Goal: Task Accomplishment & Management: Complete application form

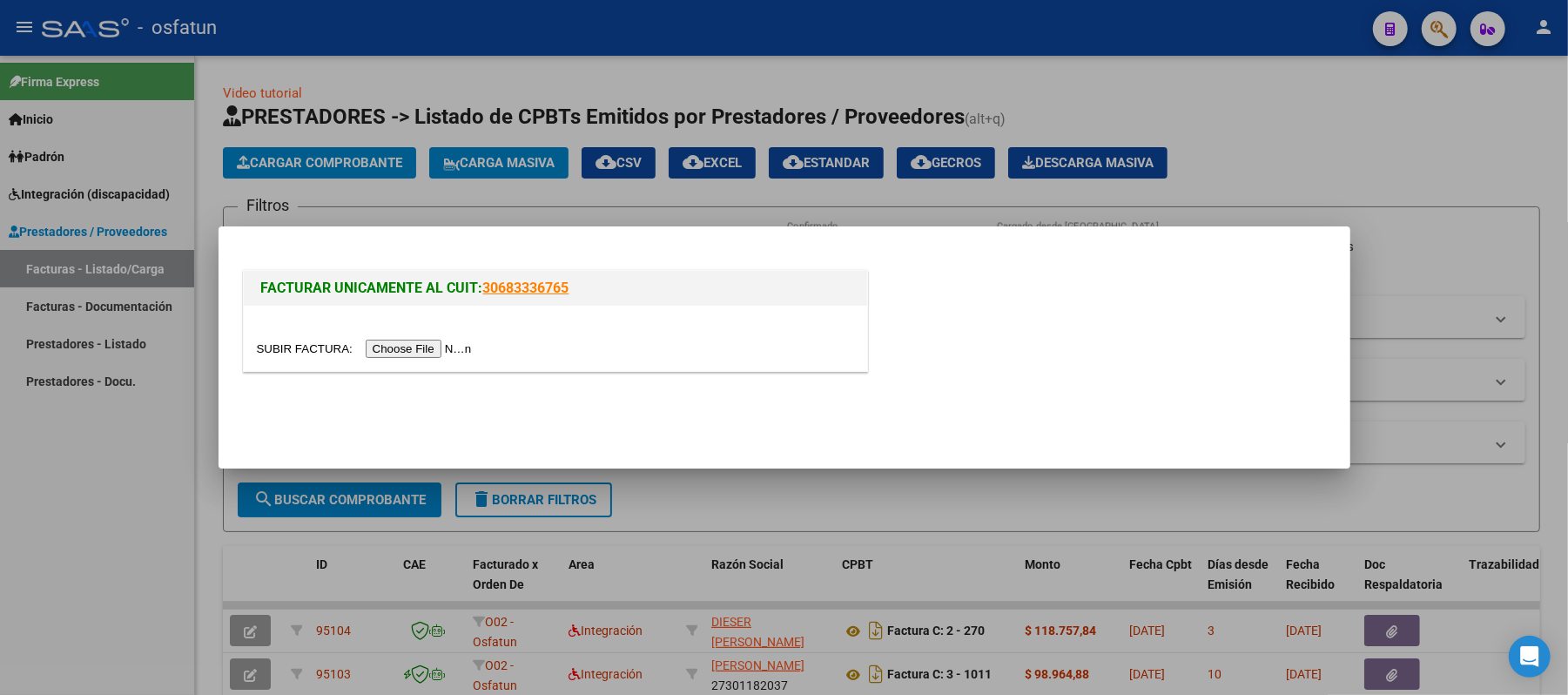
click at [397, 352] on input "file" at bounding box center [366, 348] width 220 height 18
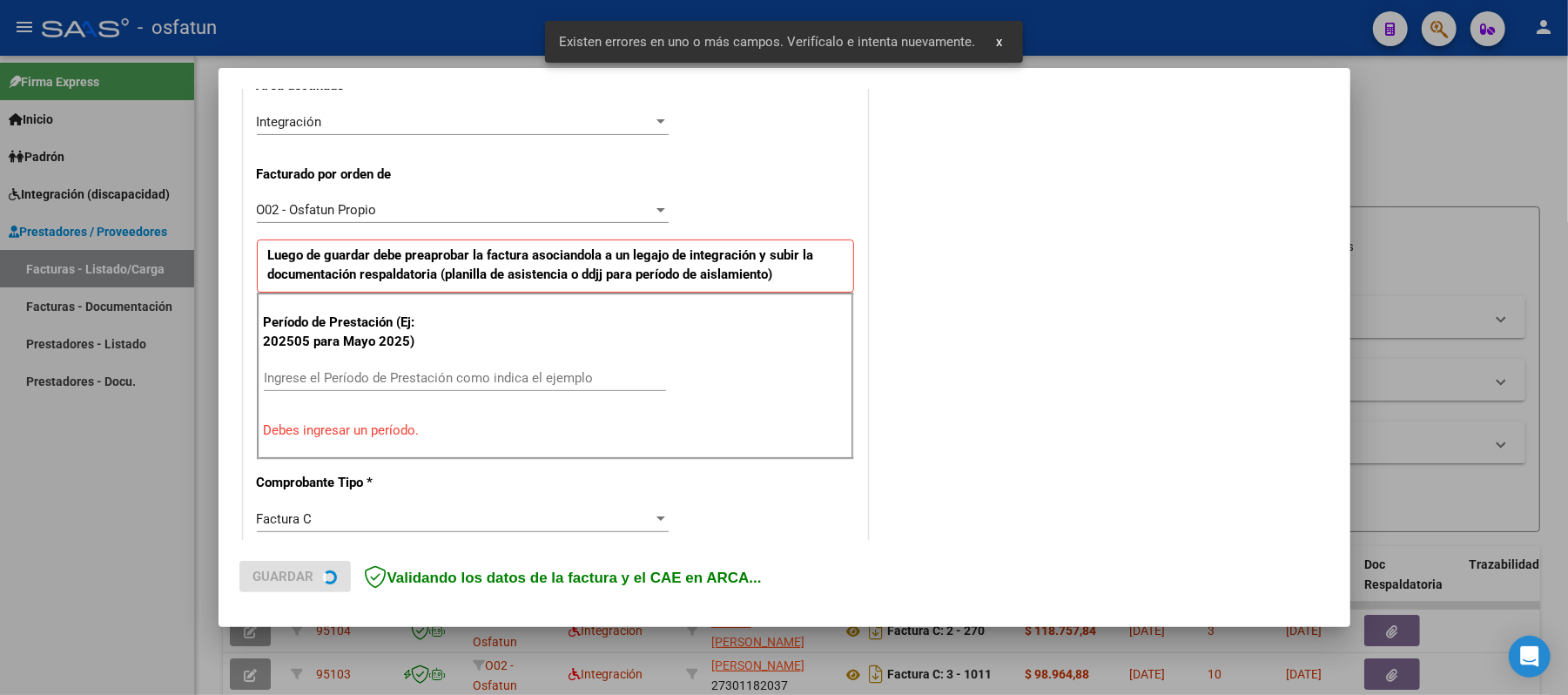
scroll to position [437, 0]
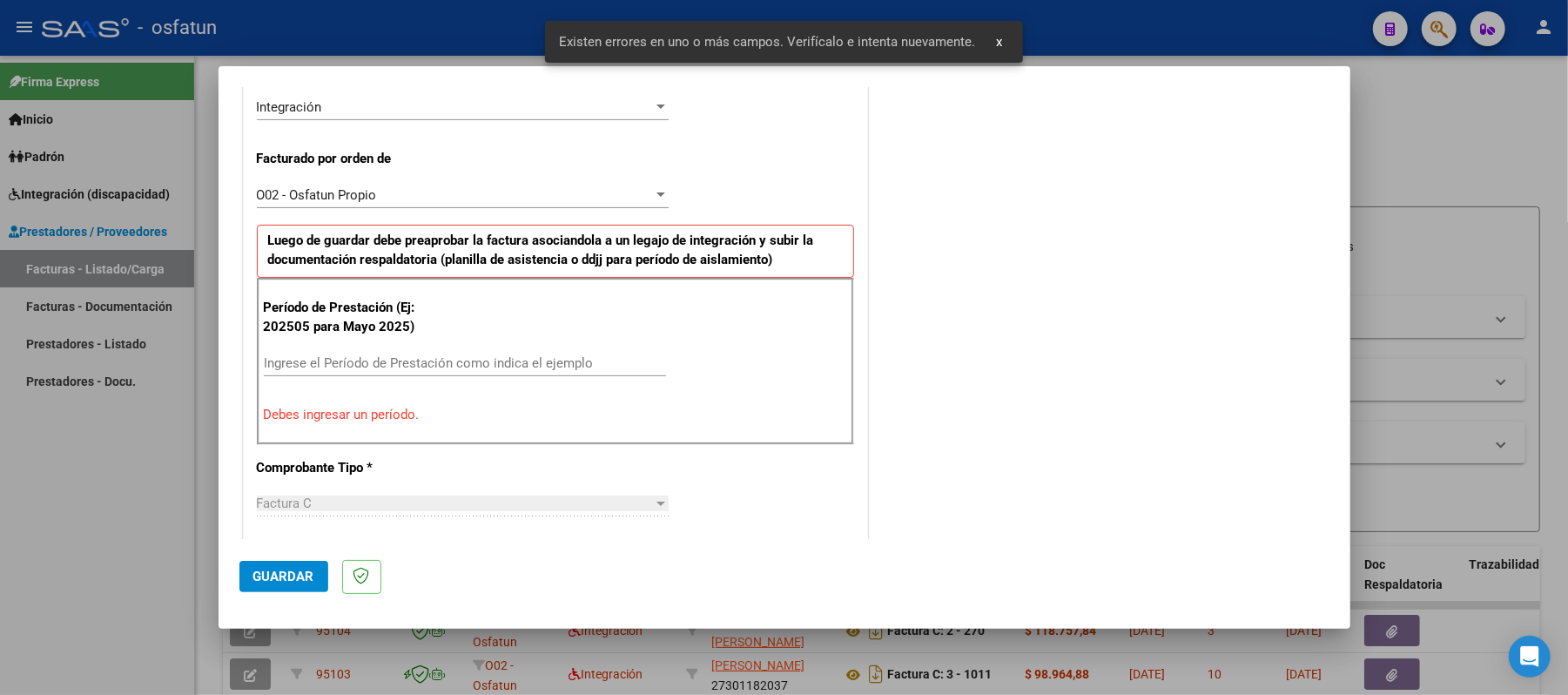
click at [482, 353] on div "Ingrese el Período de Prestación como indica el ejemplo" at bounding box center [465, 363] width 402 height 26
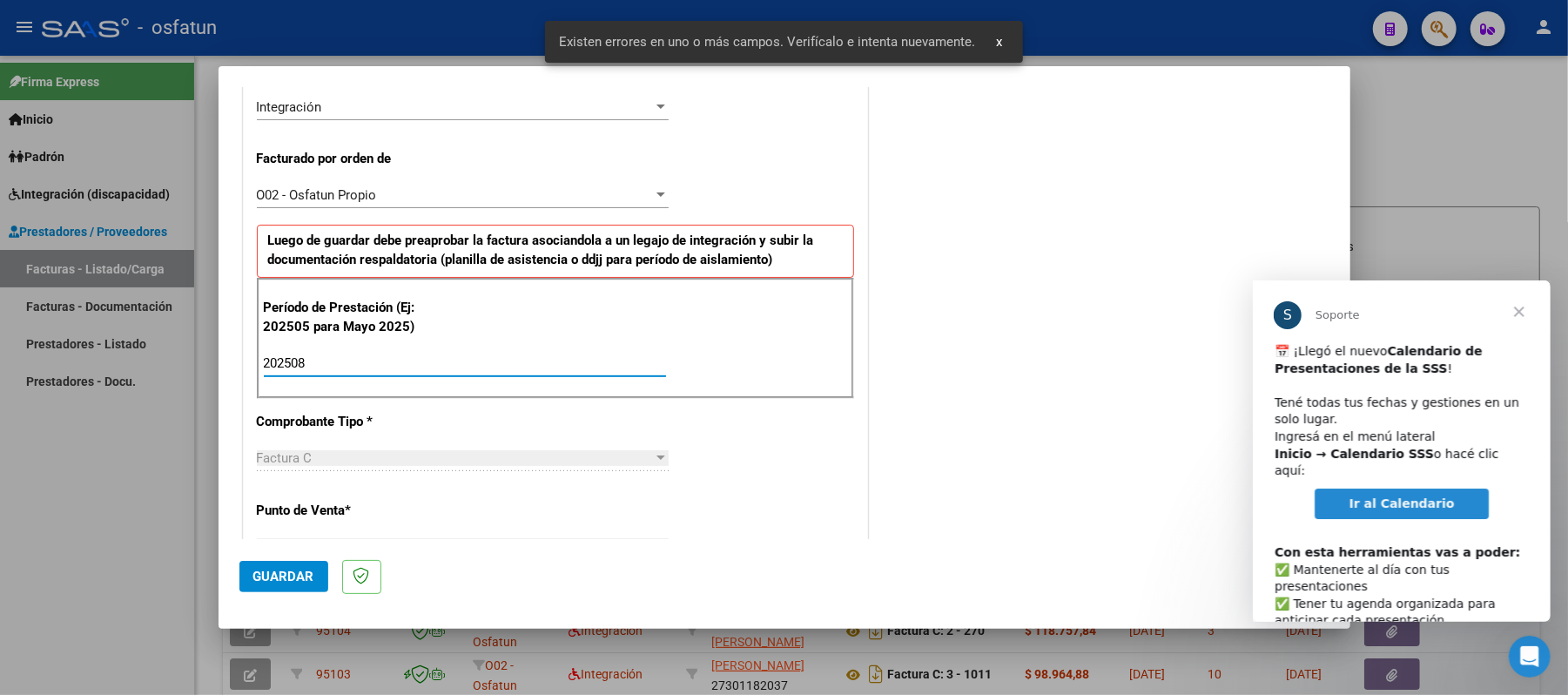
scroll to position [0, 0]
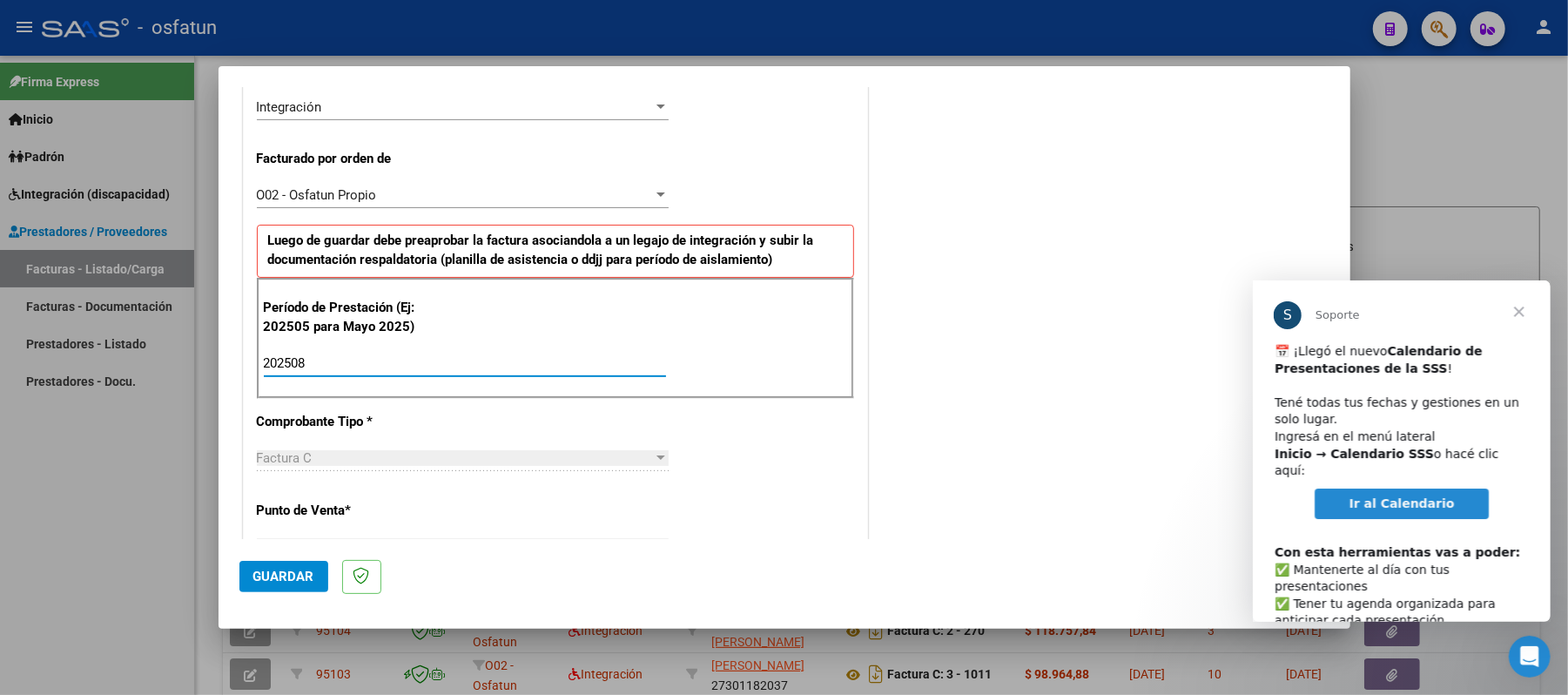
type input "202508"
click at [278, 568] on span "Guardar" at bounding box center [284, 576] width 61 height 15
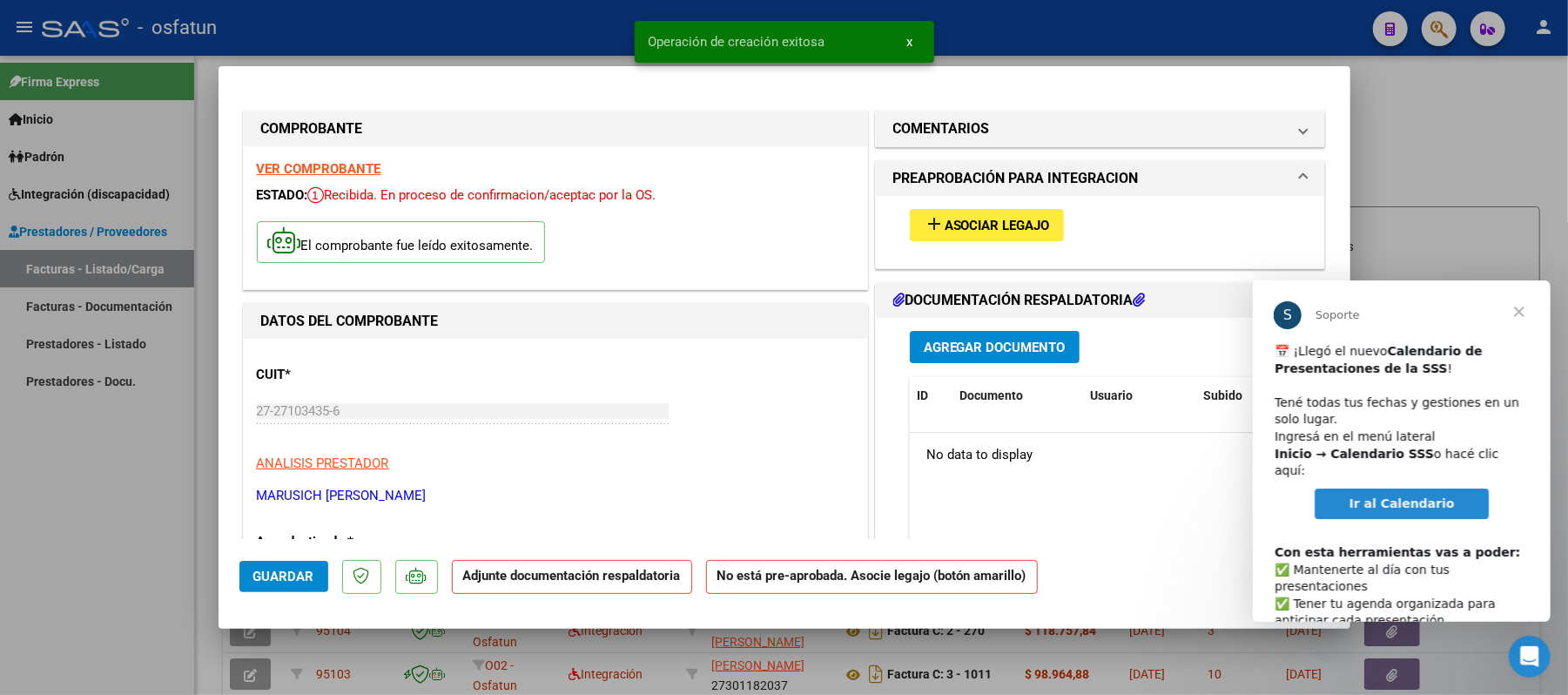
click at [1004, 219] on span "Asociar Legajo" at bounding box center [997, 224] width 105 height 15
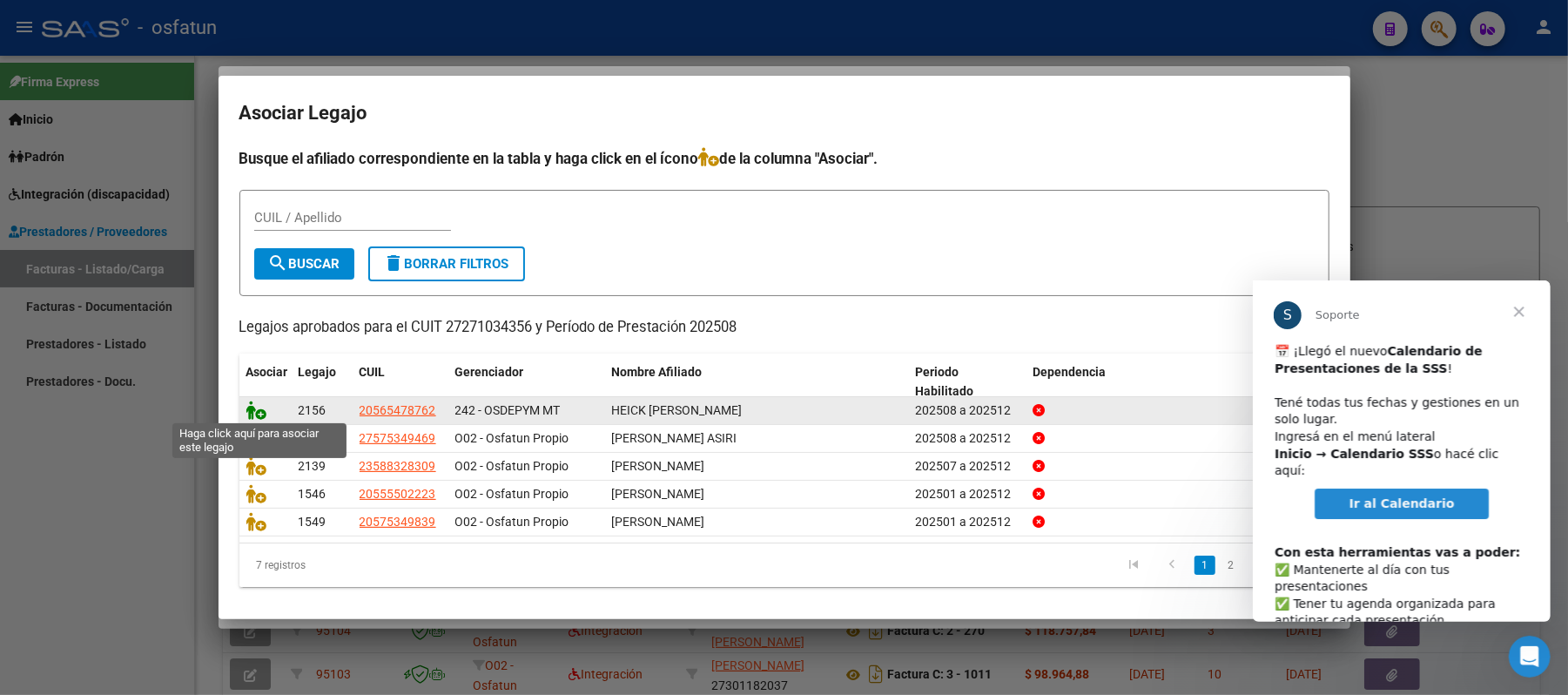
click at [251, 408] on icon at bounding box center [256, 409] width 21 height 19
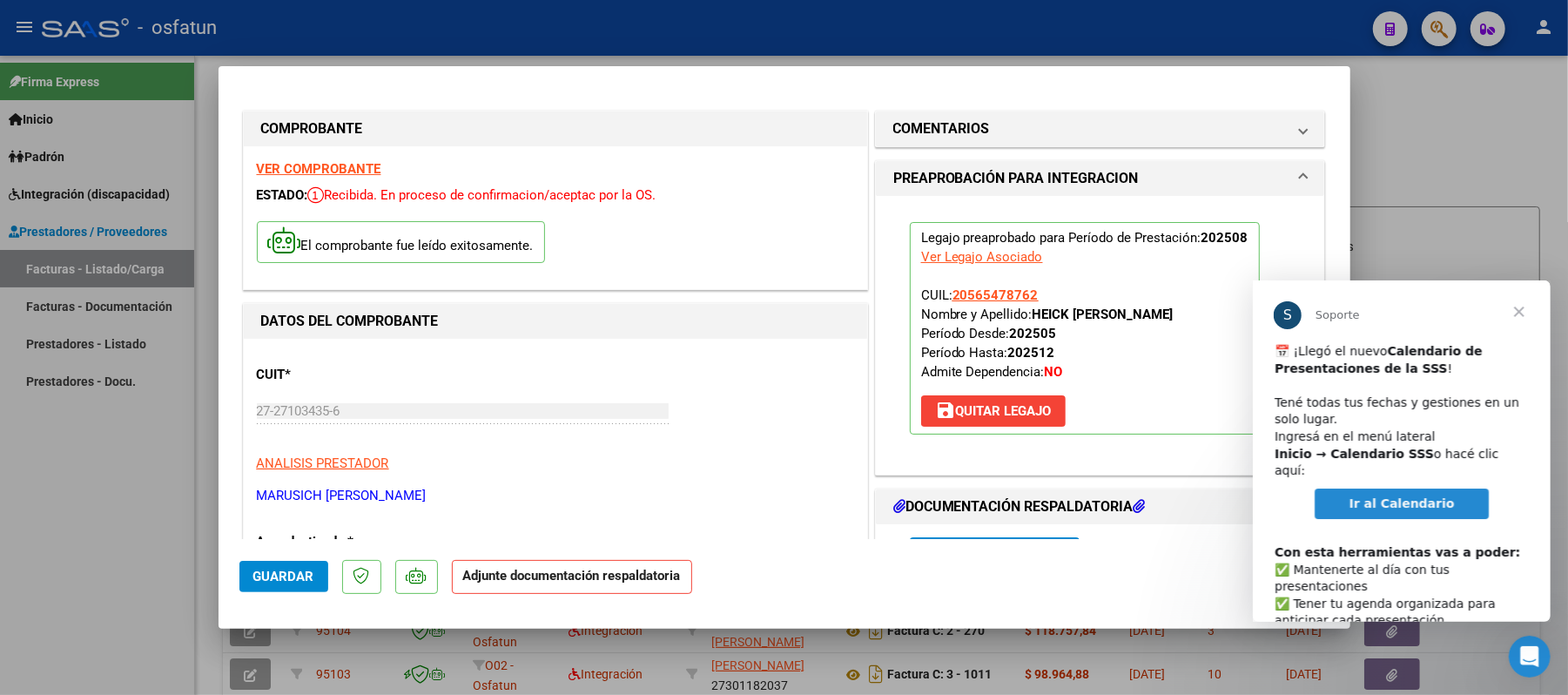
scroll to position [116, 0]
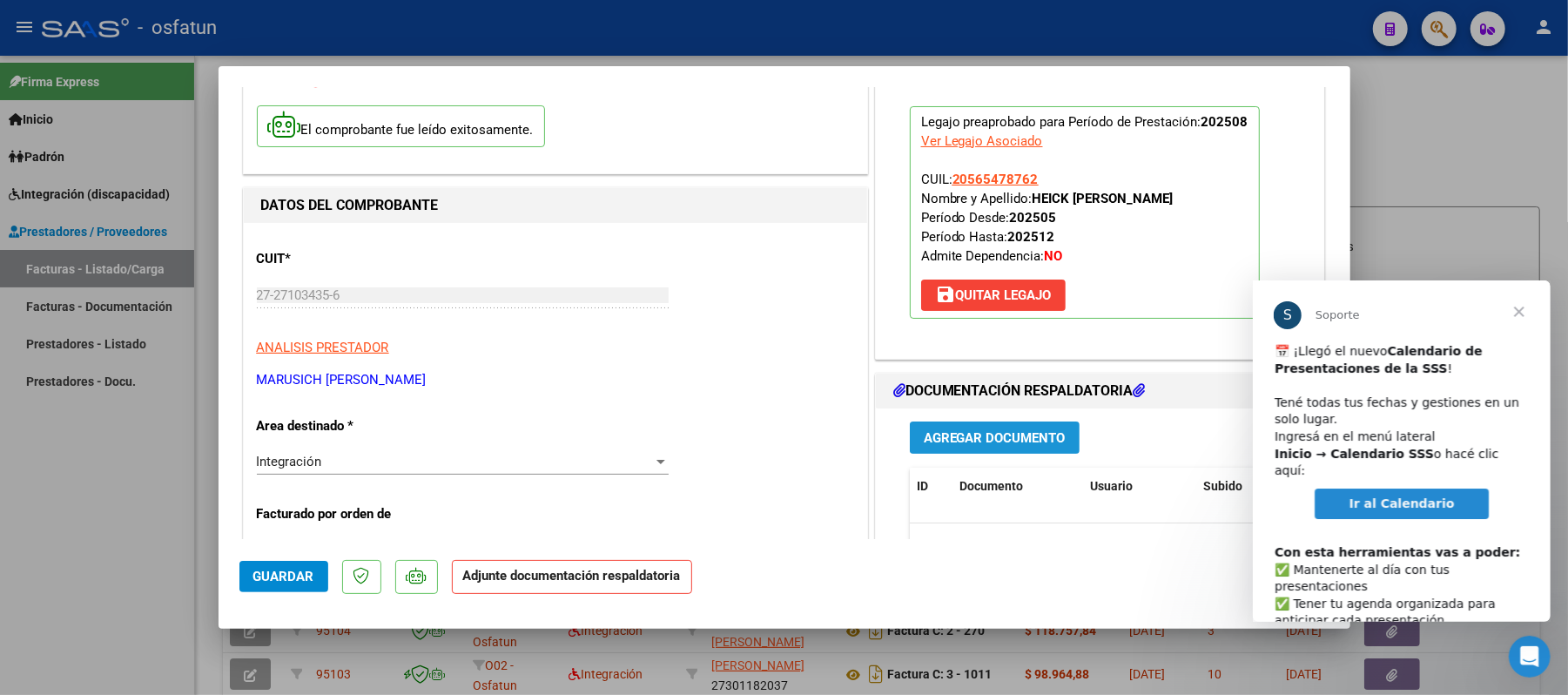
click at [998, 443] on span "Agregar Documento" at bounding box center [994, 437] width 142 height 15
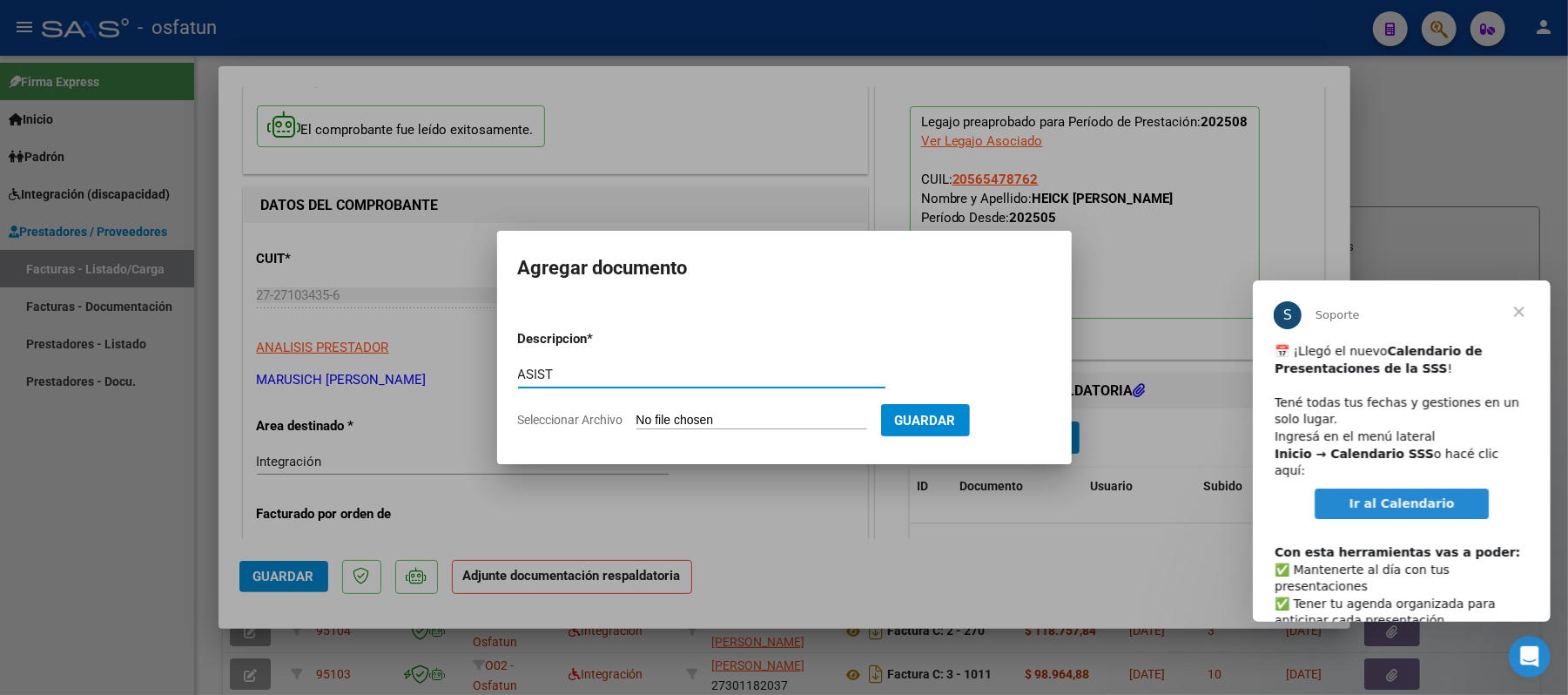
type input "ASIST"
click at [761, 418] on input "Seleccionar Archivo" at bounding box center [752, 420] width 231 height 16
type input "C:\fakepath\ASIST.pdf"
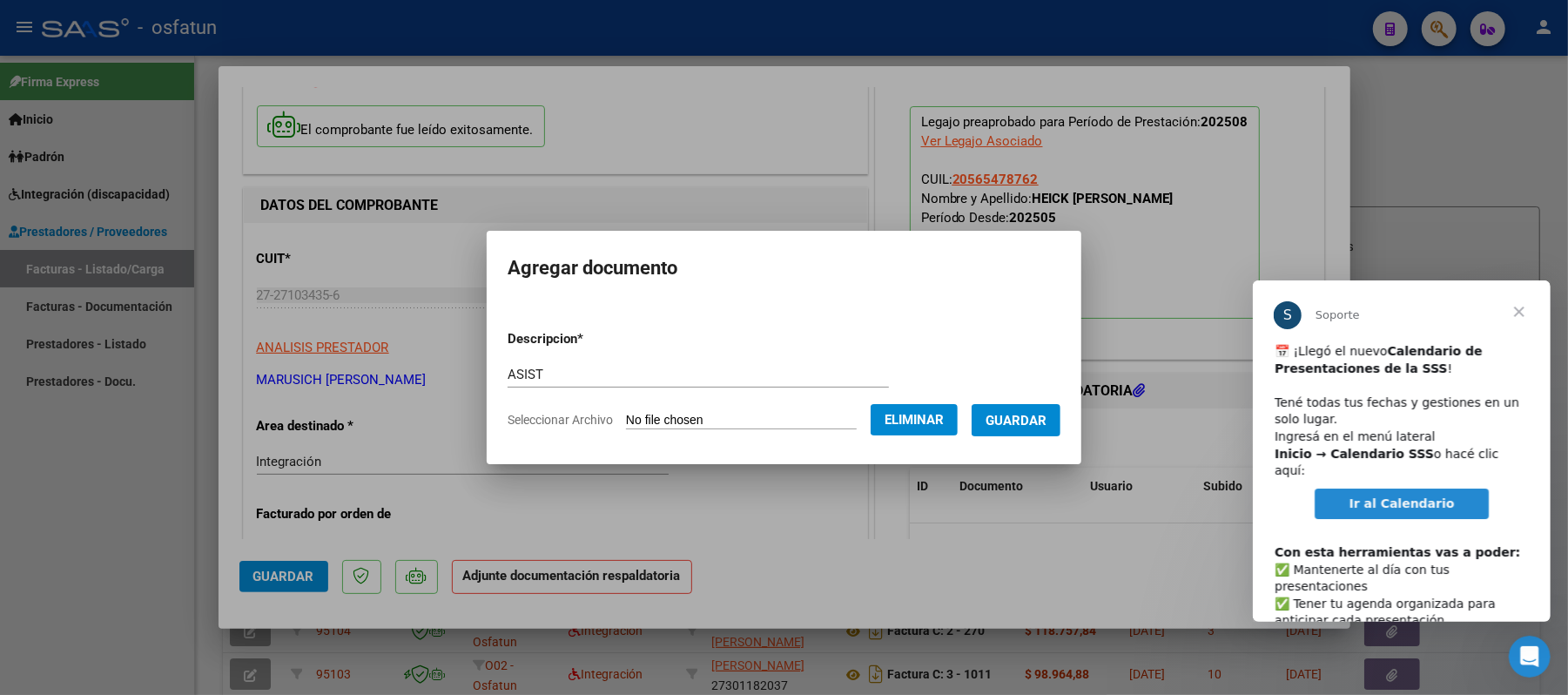
click at [1007, 418] on span "Guardar" at bounding box center [1016, 419] width 61 height 15
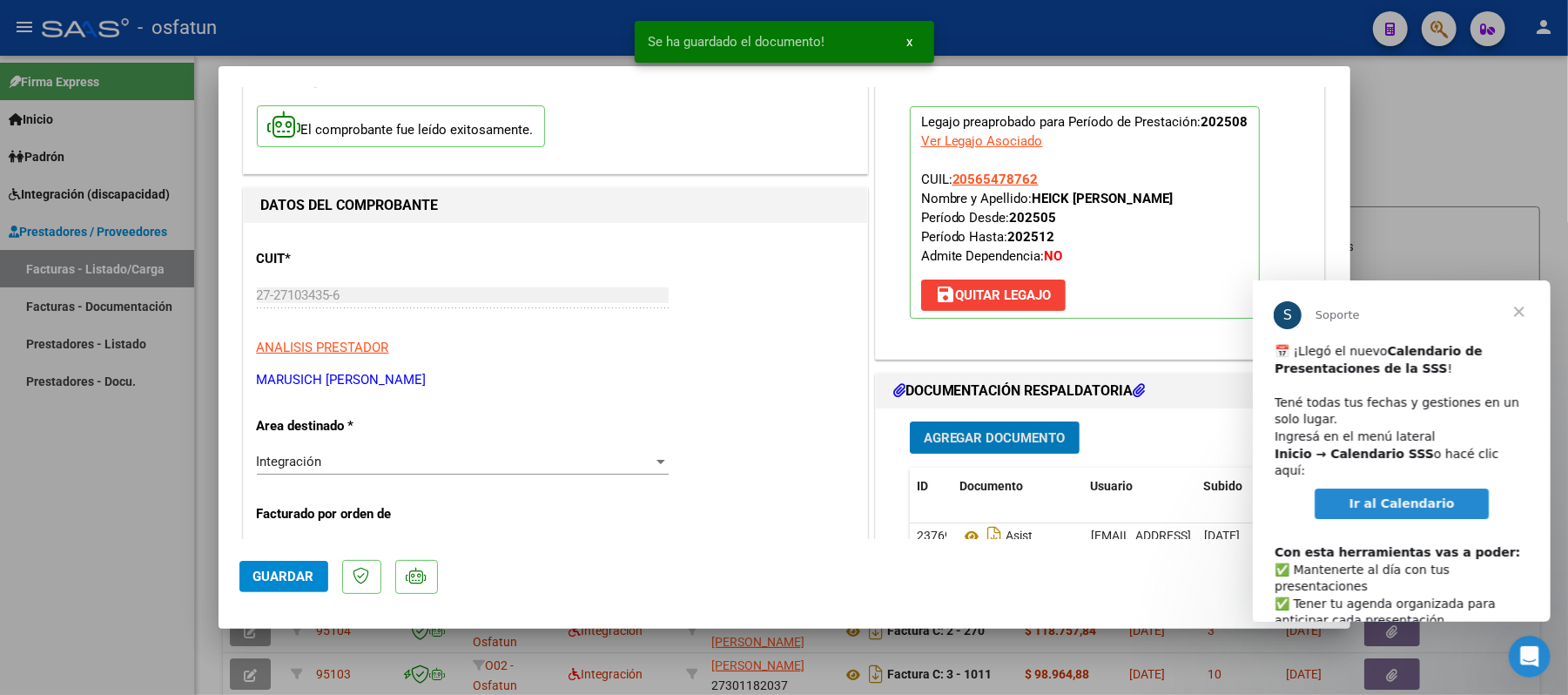
scroll to position [232, 0]
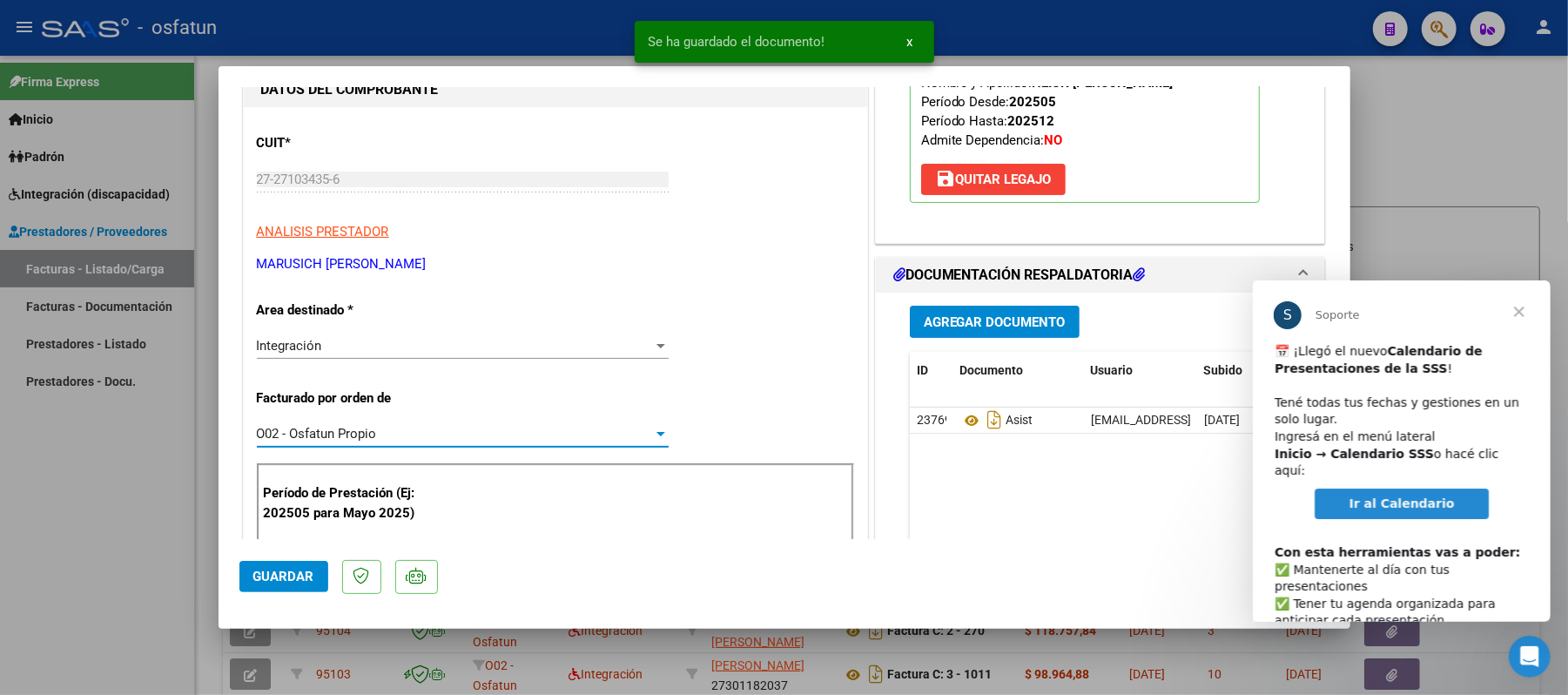
click at [655, 429] on div at bounding box center [660, 434] width 15 height 14
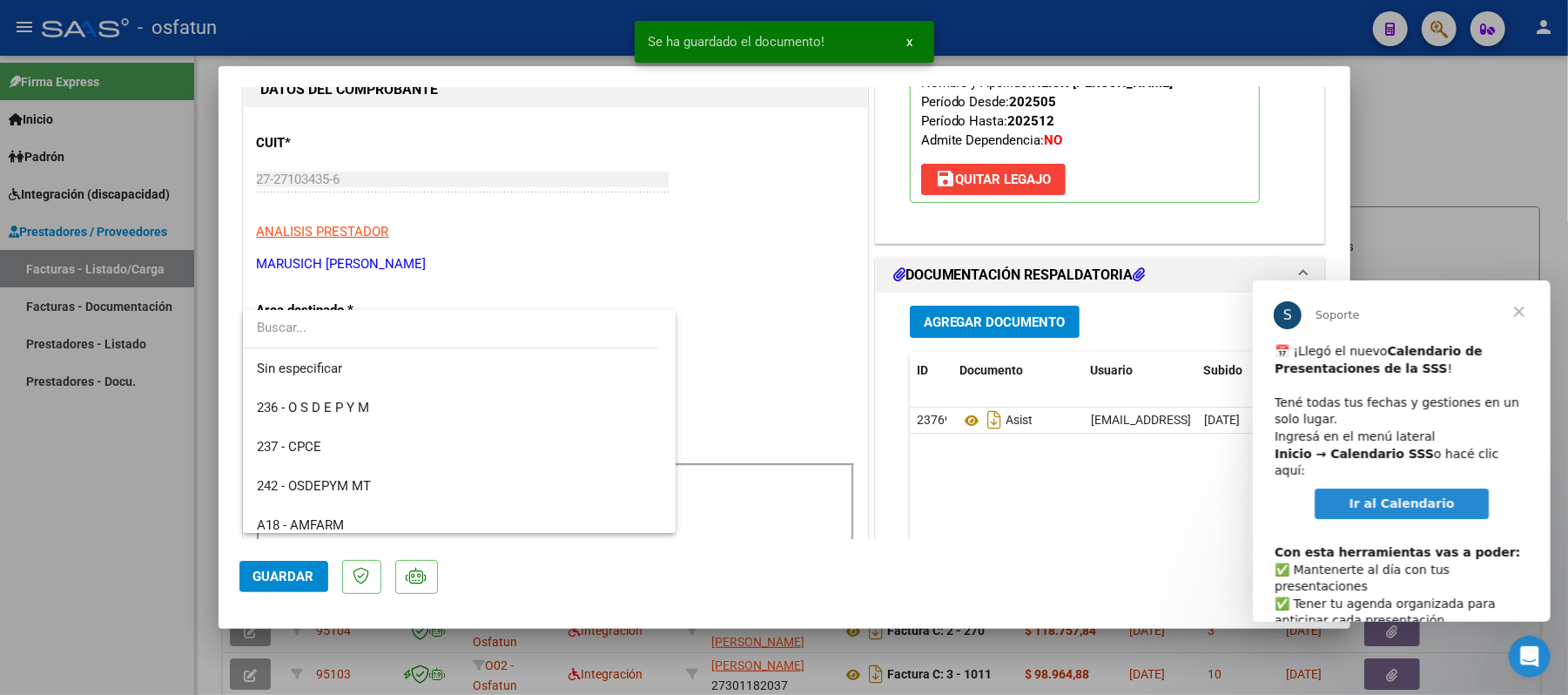
scroll to position [913, 0]
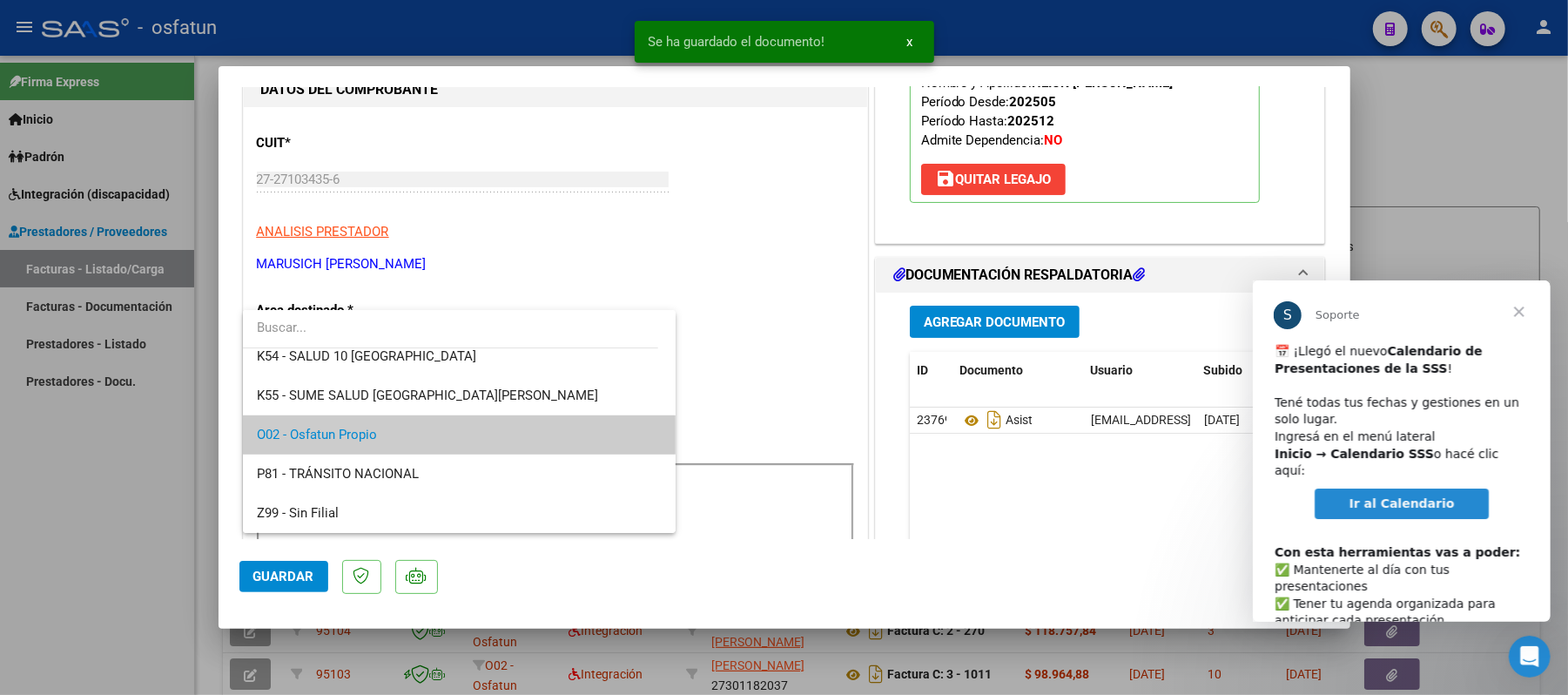
click at [610, 427] on span "O02 - Osfatun Propio" at bounding box center [459, 435] width 405 height 40
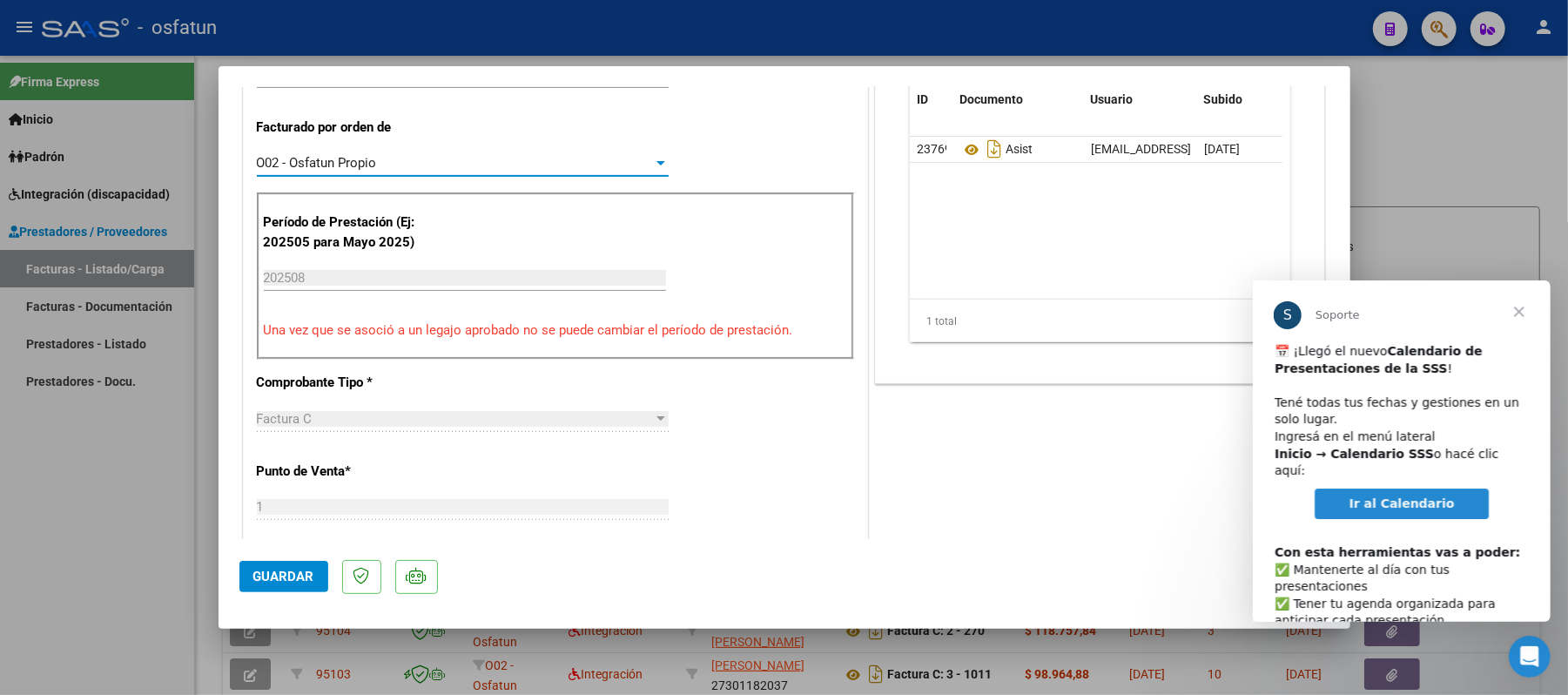
scroll to position [464, 0]
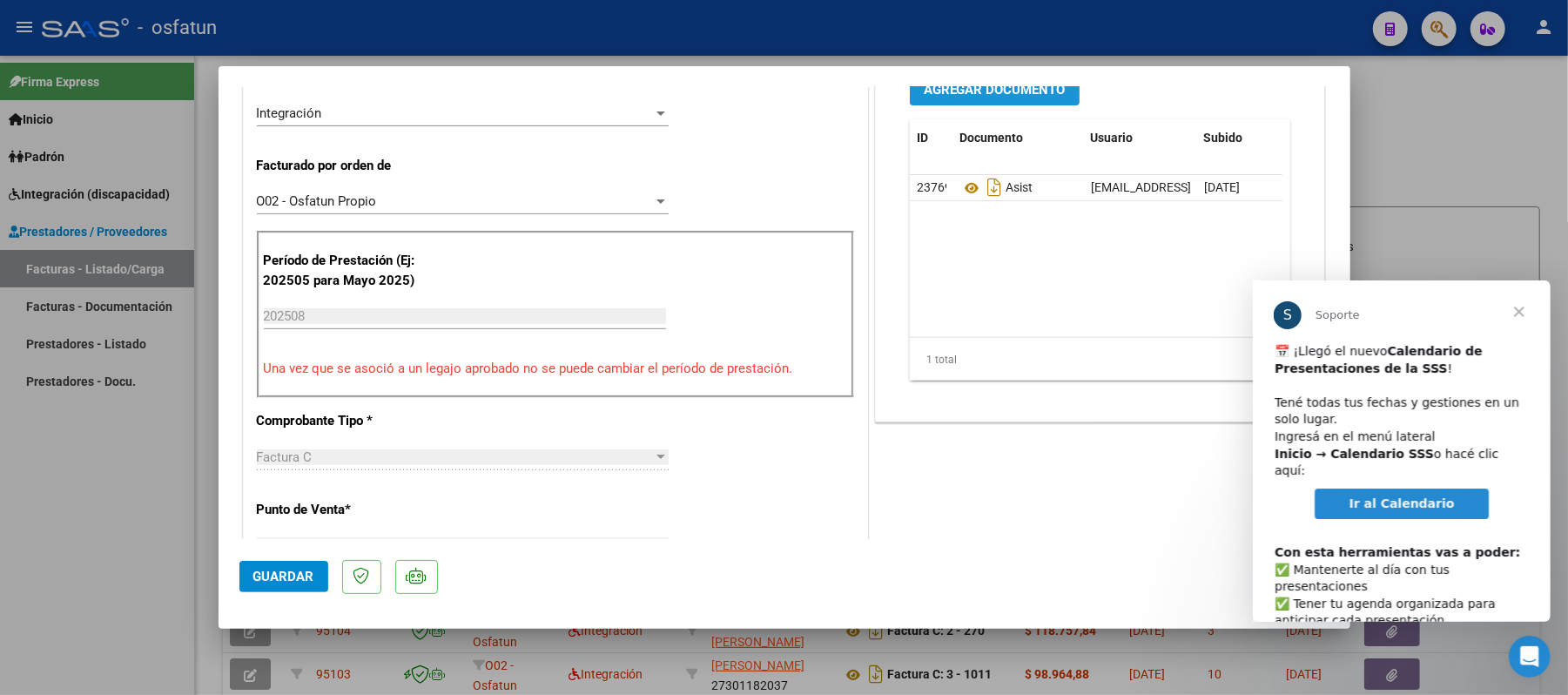
click at [970, 95] on span "Agregar Documento" at bounding box center [994, 89] width 142 height 15
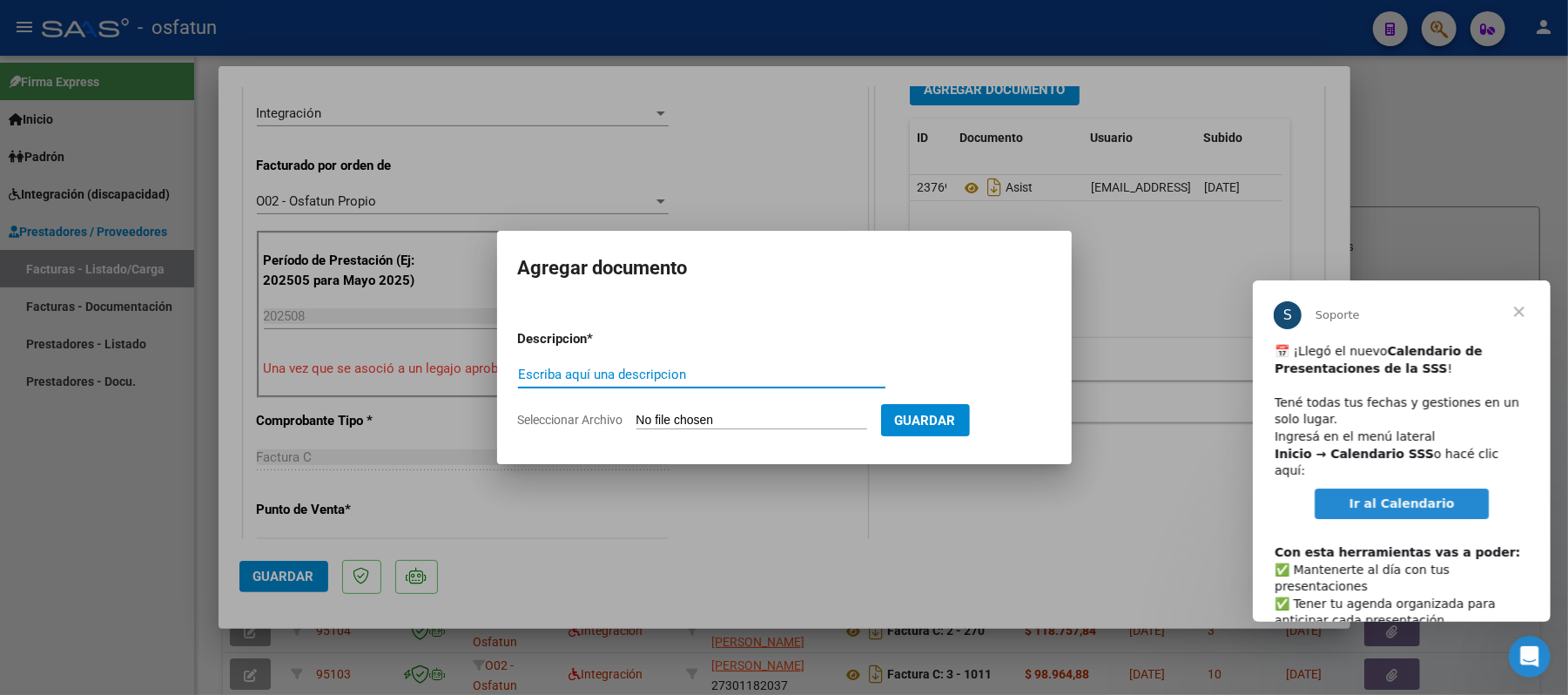
click at [727, 380] on input "Escriba aquí una descripcion" at bounding box center [701, 374] width 367 height 15
type input "AUT"
click at [703, 412] on input "Seleccionar Archivo" at bounding box center [752, 420] width 231 height 16
type input "C:\fakepath\AUT.pdf"
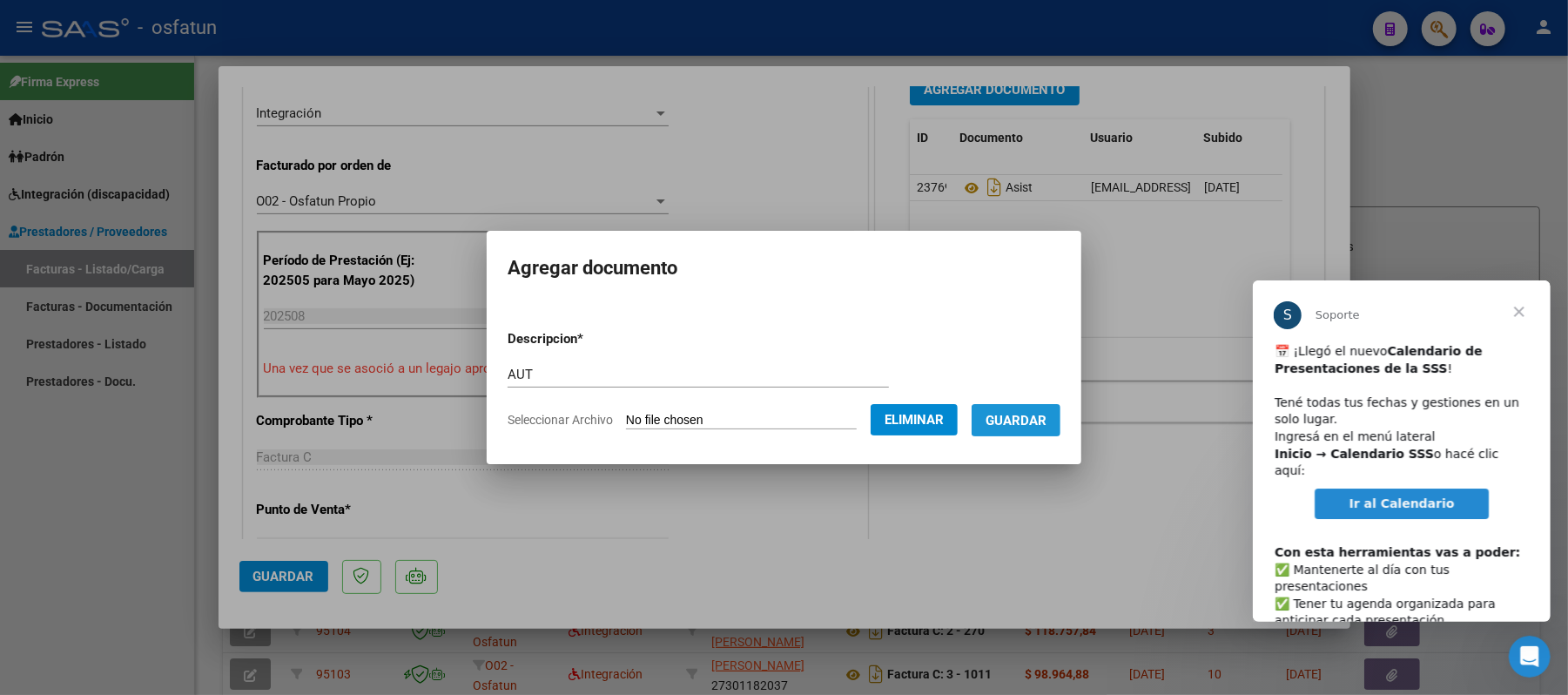
click at [1043, 412] on span "Guardar" at bounding box center [1016, 419] width 61 height 15
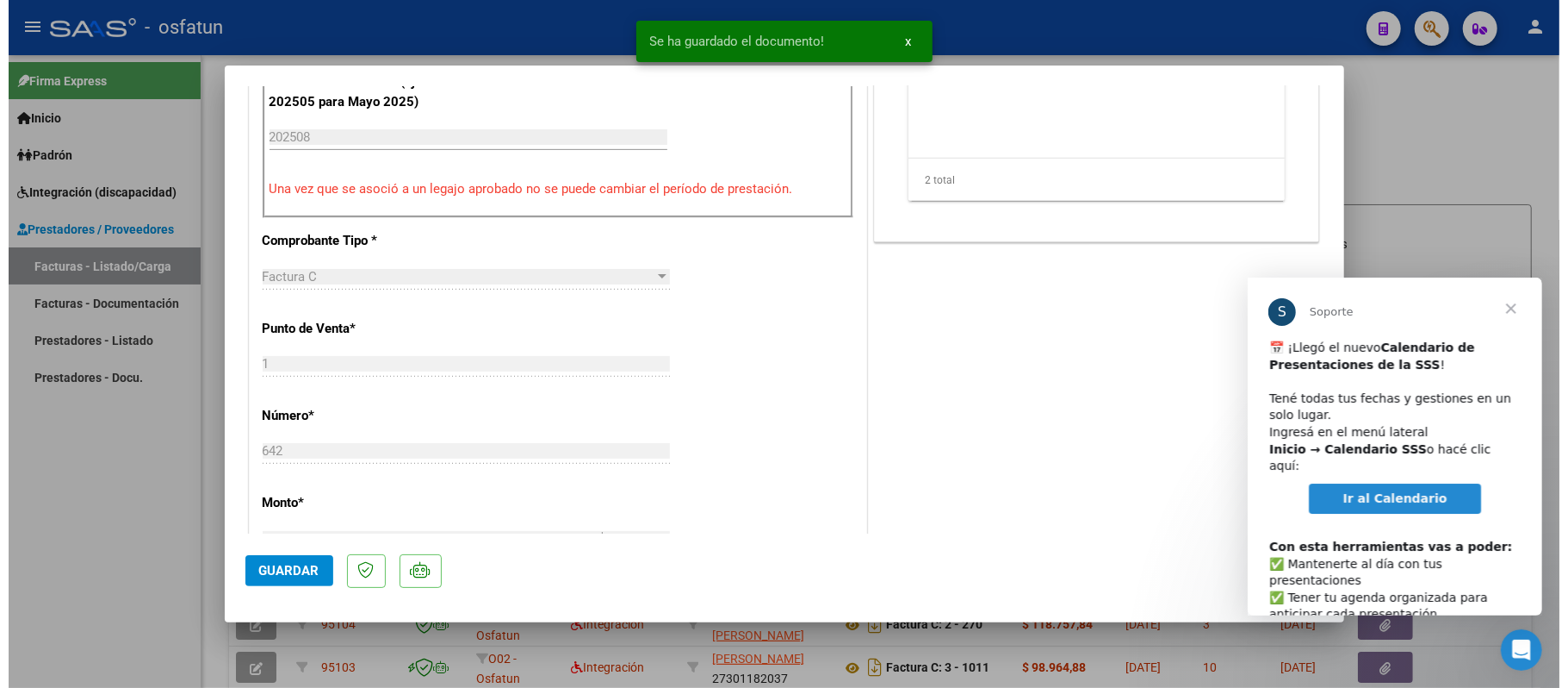
scroll to position [676, 0]
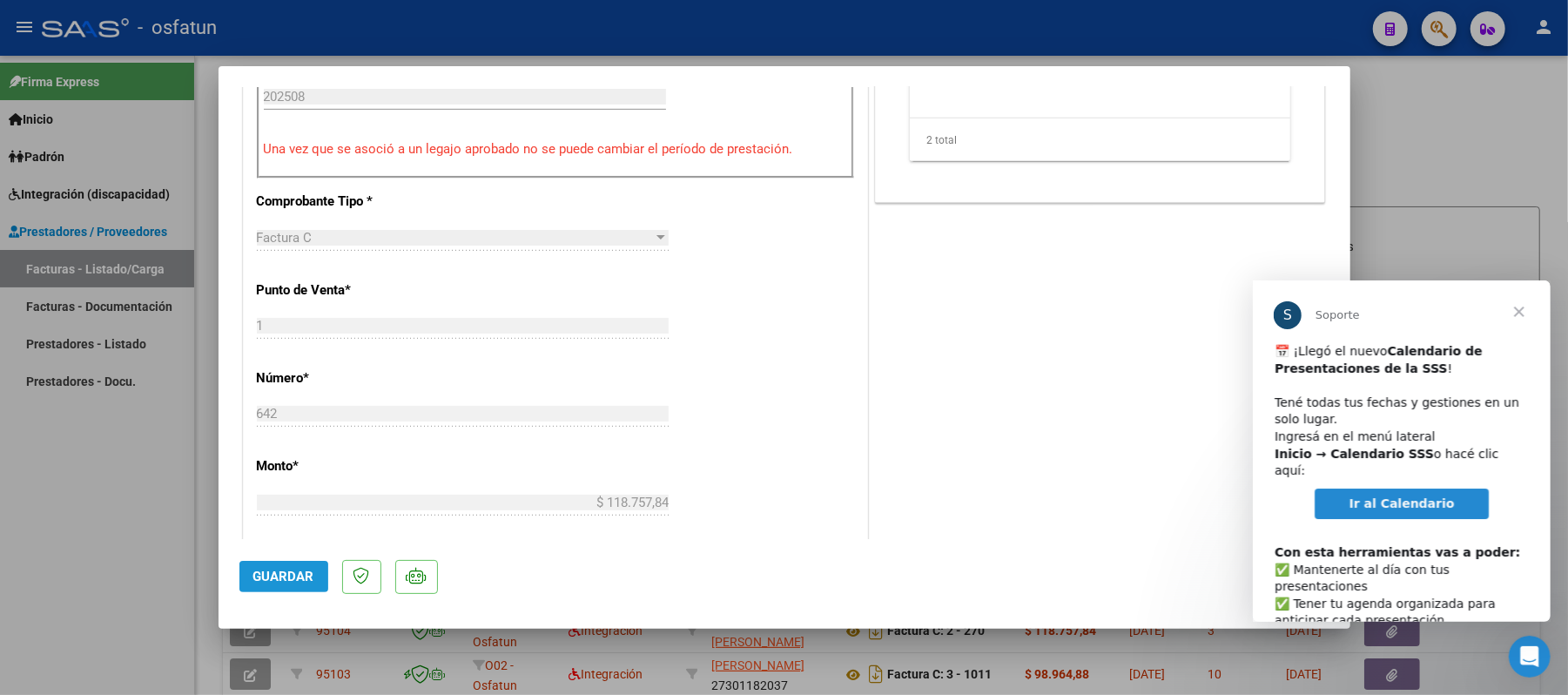
click at [280, 576] on span "Guardar" at bounding box center [284, 576] width 61 height 15
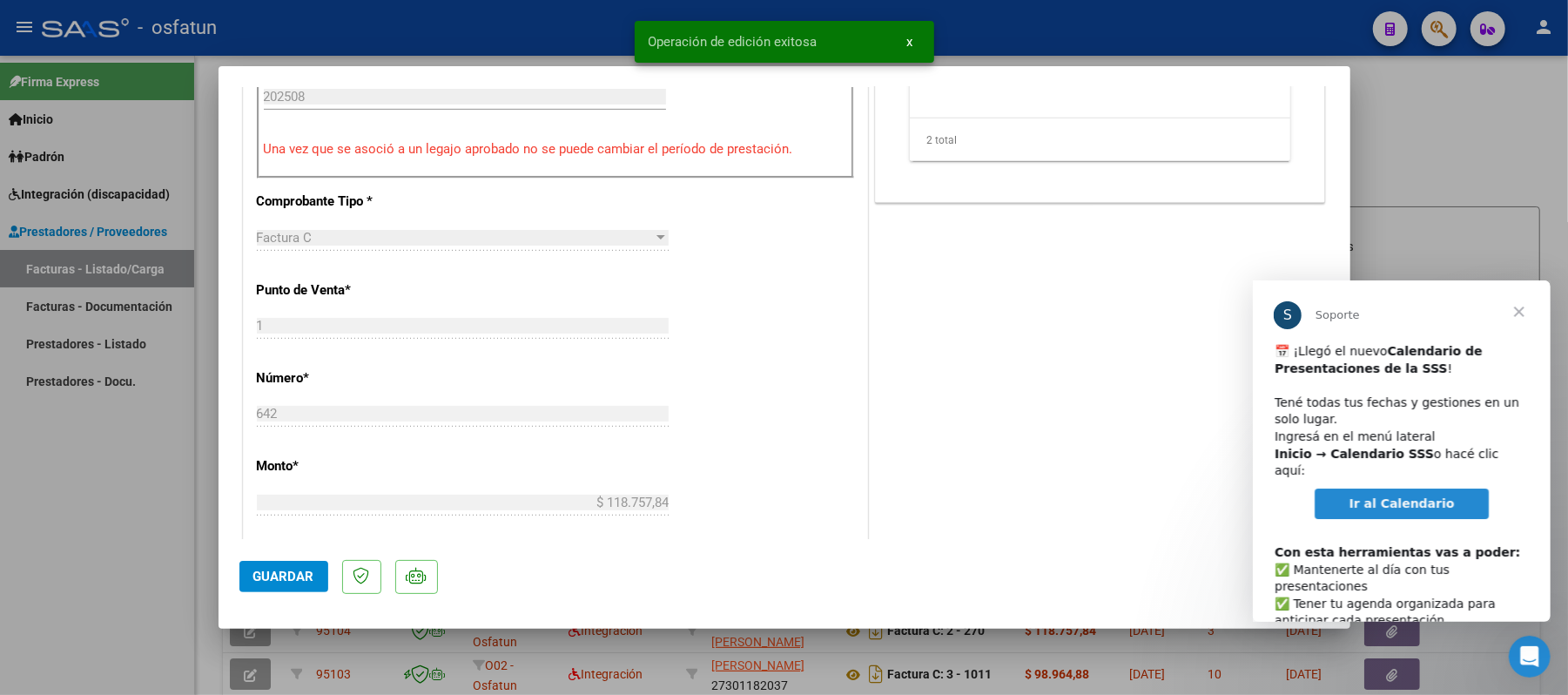
click at [1467, 139] on div at bounding box center [784, 348] width 1568 height 695
type input "$ 0,00"
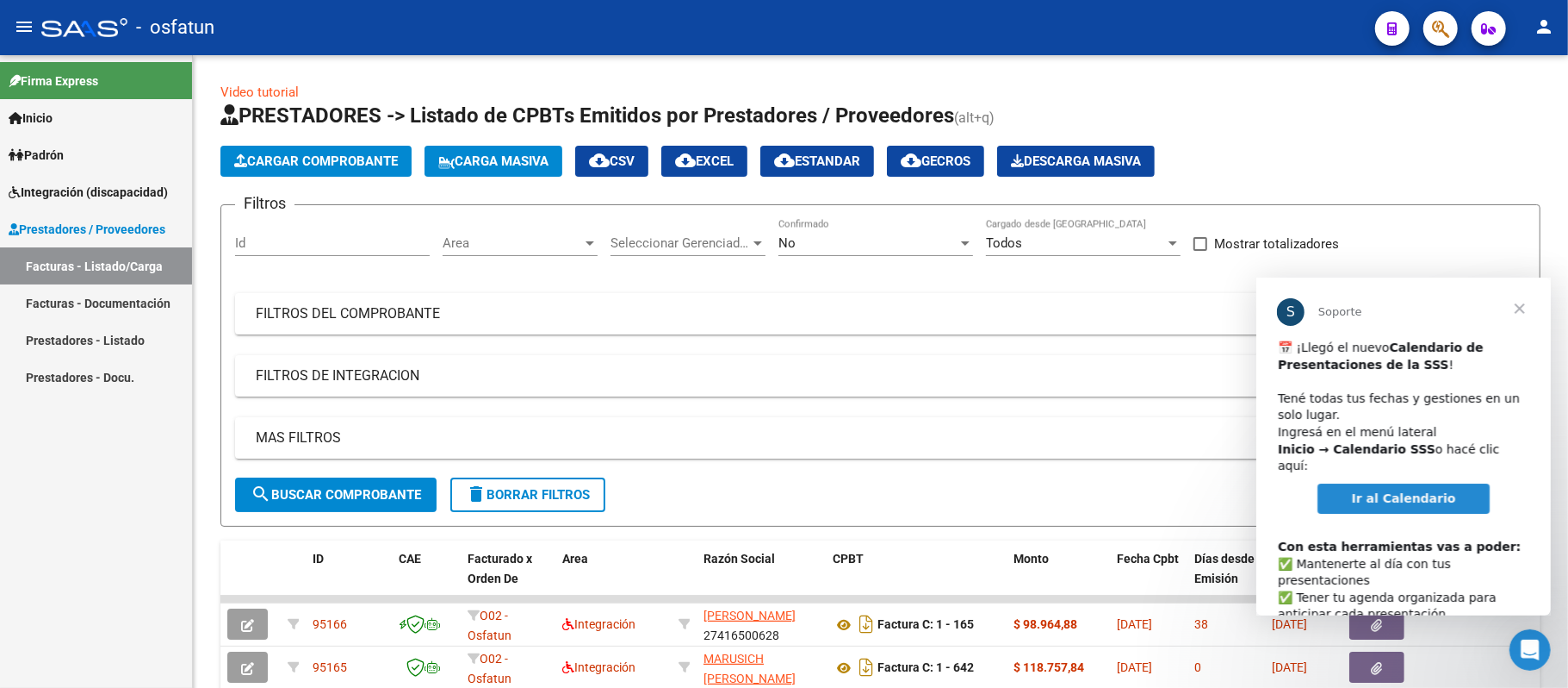
click at [1383, 483] on link "Ir al Calendario" at bounding box center [1403, 498] width 173 height 31
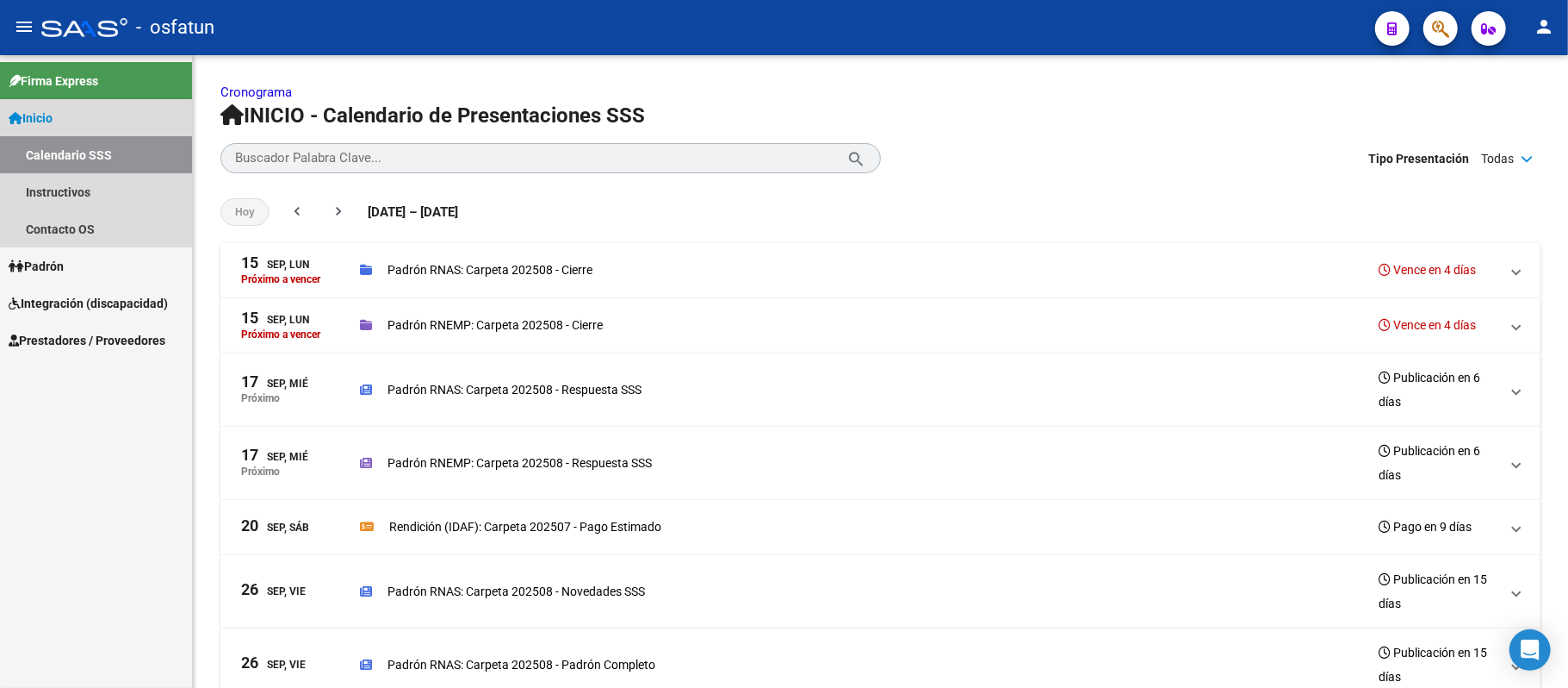
click at [52, 111] on span "Inicio" at bounding box center [30, 117] width 44 height 19
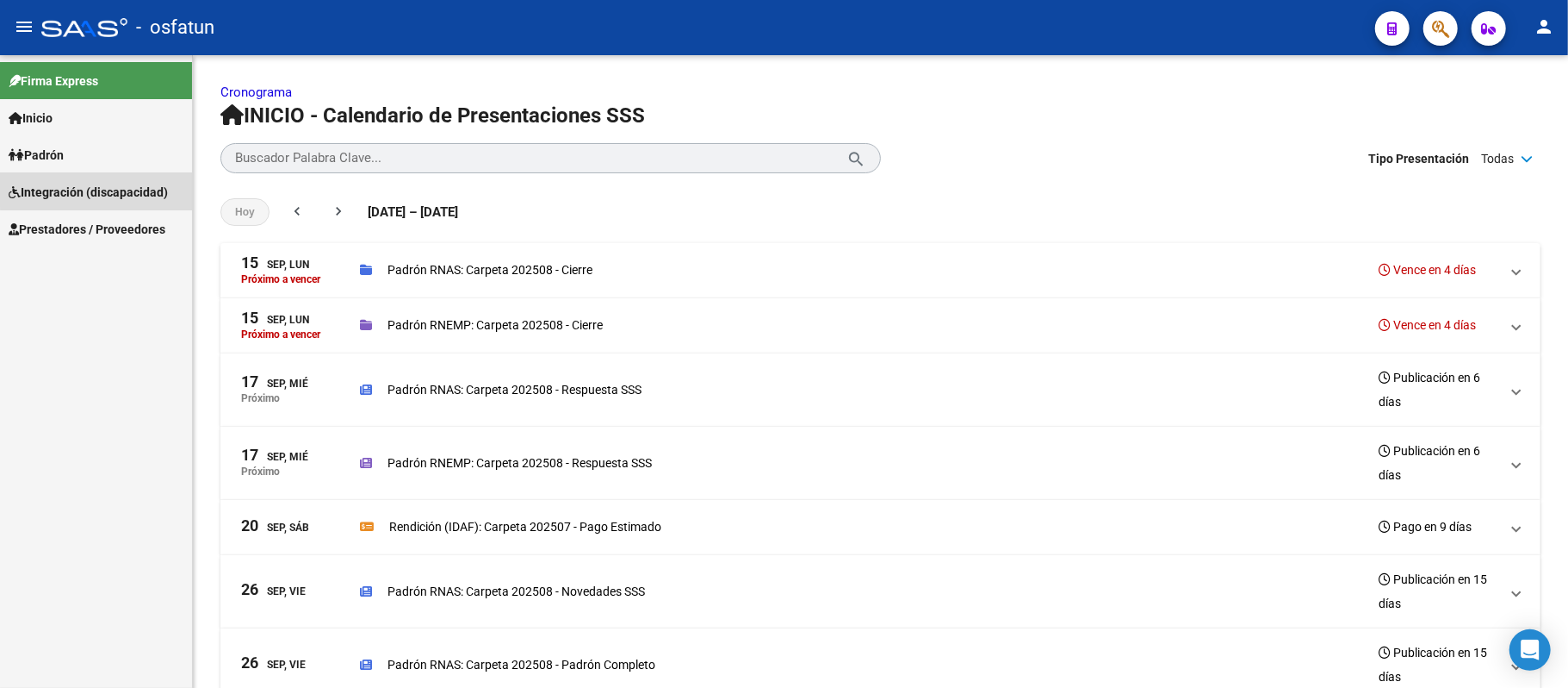
click at [107, 188] on span "Integración (discapacidad)" at bounding box center [88, 192] width 159 height 19
